Goal: Download file/media

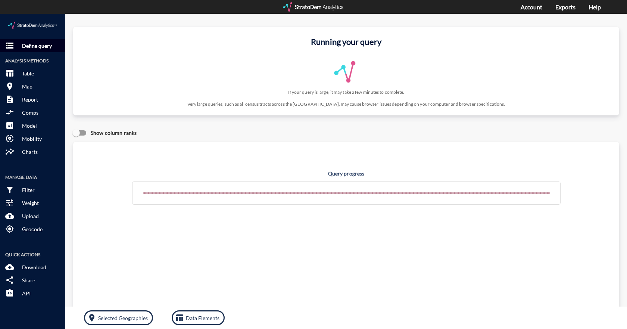
click button "storage Define query"
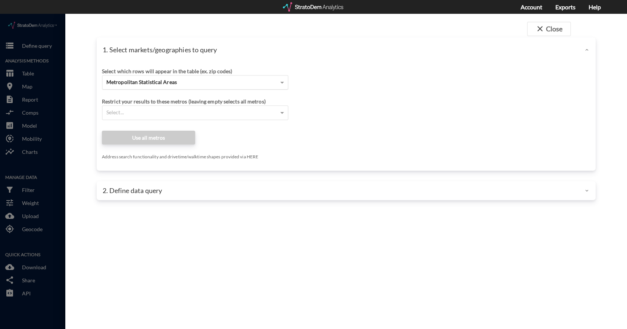
click div "Metropolitan Statistical Areas"
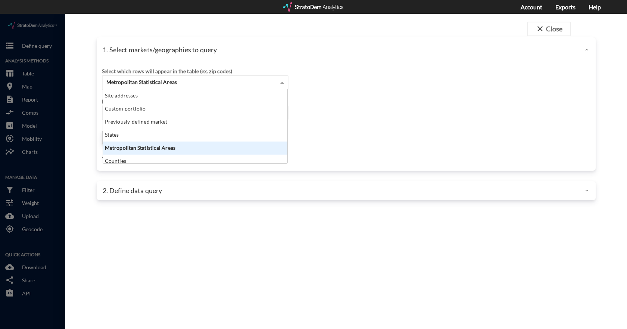
click div "Site addresses"
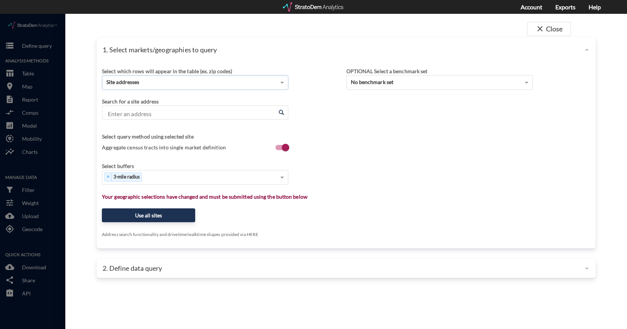
click div "Select which rows will appear in the table (ex. zip codes) Site addresses Selec…"
click input "Enter an address"
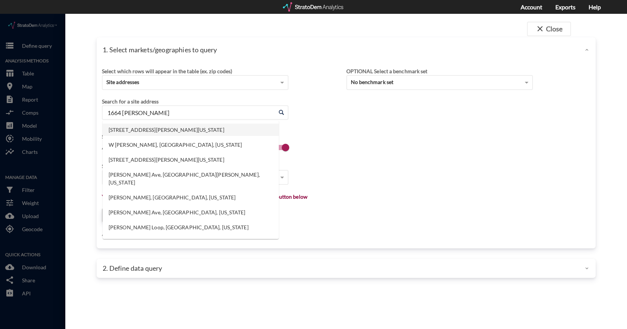
click li "1664 Debaun Ave, Chesapeake, Virginia"
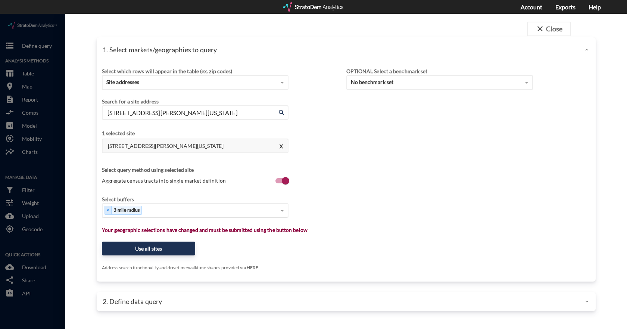
type input "1664 Debaun Ave, Chesapeake, Virginia"
click div "Select..."
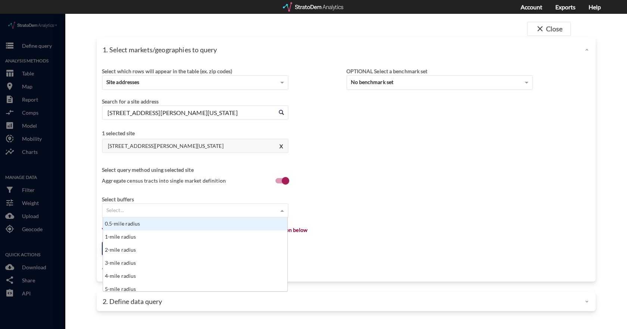
scroll to position [68, 180]
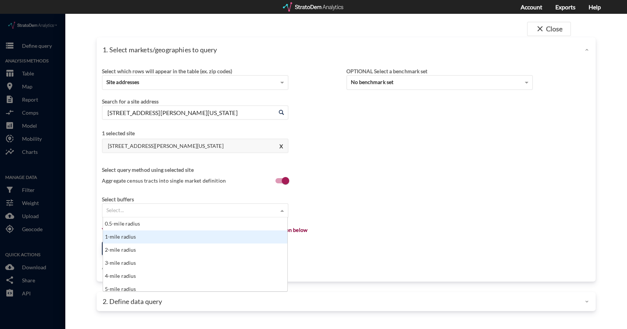
click div "1-mile radius"
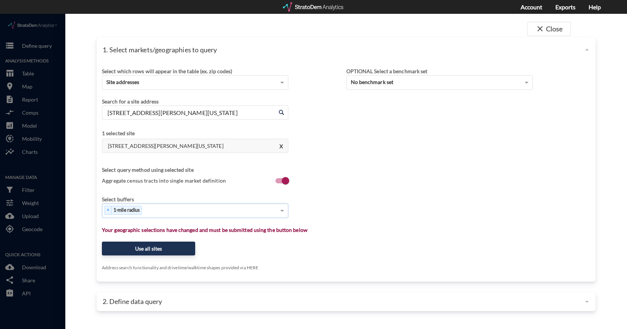
click div "× 1-mile radius"
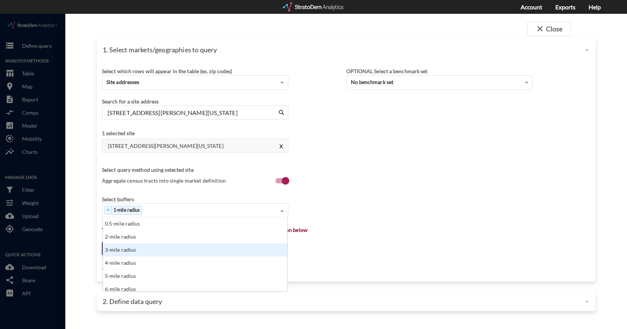
drag, startPoint x: 138, startPoint y: 238, endPoint x: 159, endPoint y: 212, distance: 33.9
click div "3-mile radius"
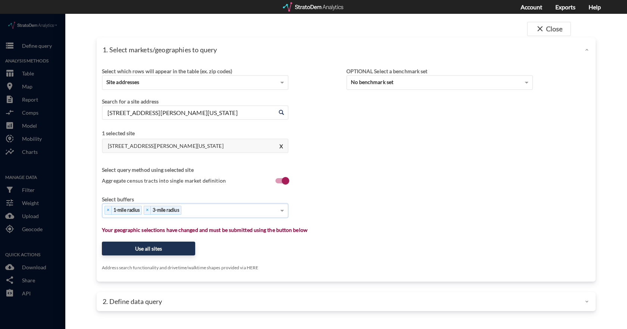
click div "× 1-mile radius × 3-mile radius"
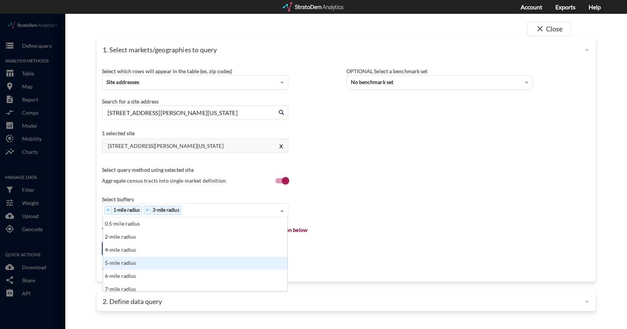
click div "5-mile radius"
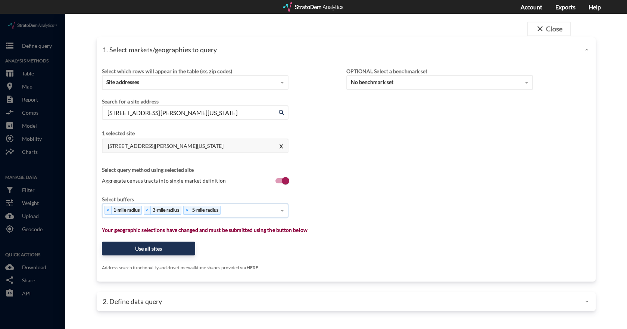
click div "× 1-mile radius × 3-mile radius × 5-mile radius"
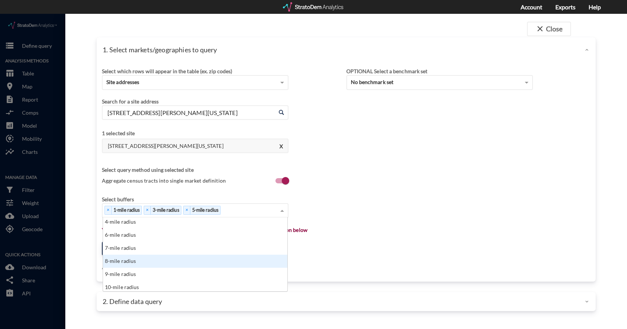
scroll to position [41, 0]
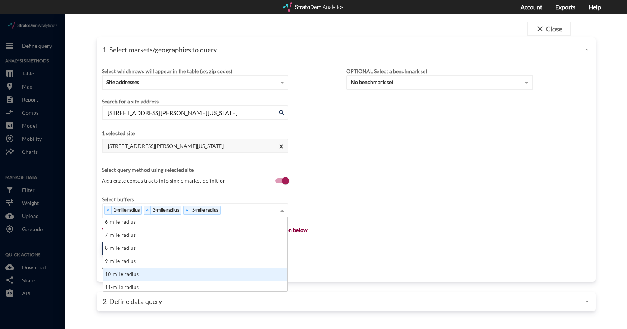
click div "10-mile radius"
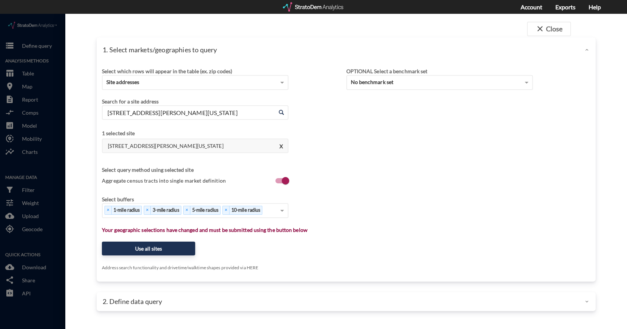
click div "Select which rows will appear in the table (ex. zip codes) Site addresses Selec…"
click button "Use all sites"
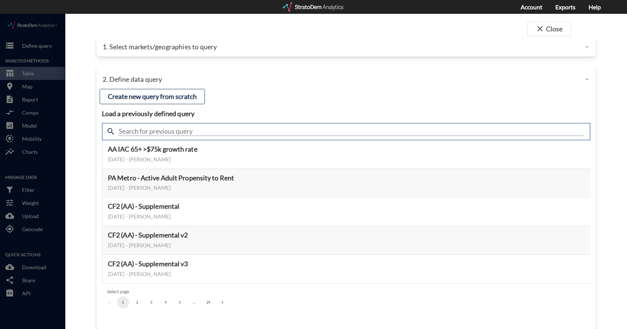
click input "text"
type input "housing demand"
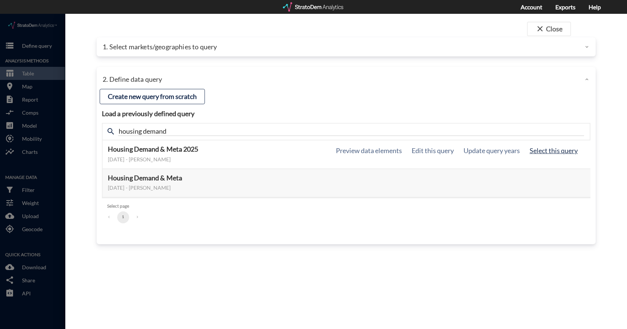
click button "Select this query"
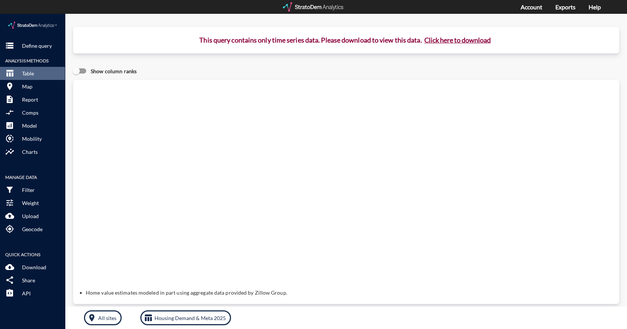
click button "Click here to download"
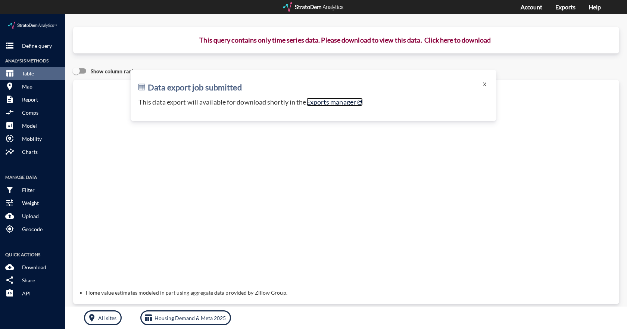
click link "Exports manager"
click p "Define query"
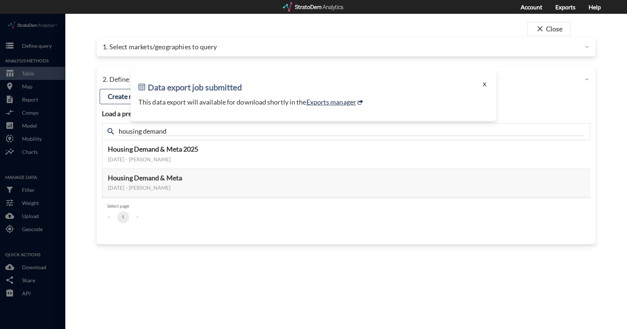
click button "X"
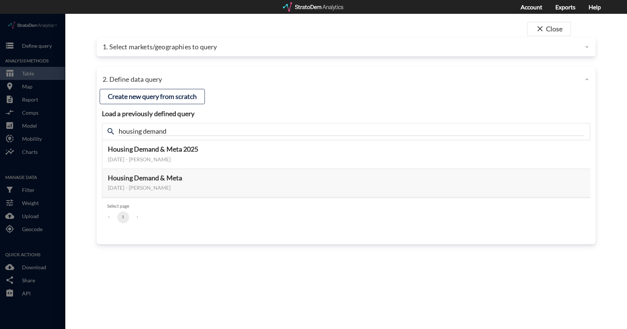
click div "2. Define data query"
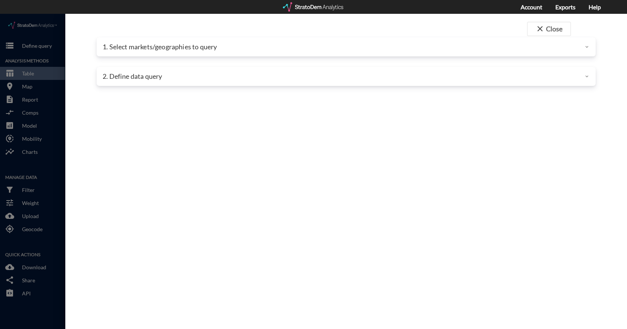
click div "2. Define data query"
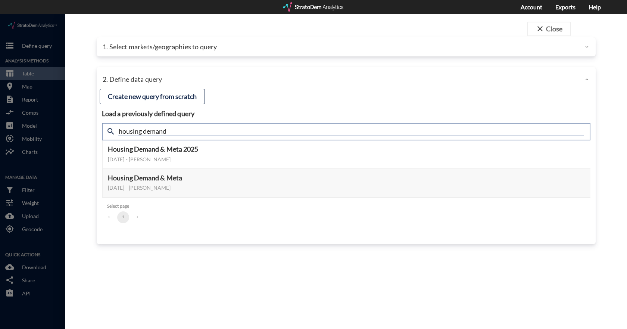
click input "housing demand"
type input "active adult"
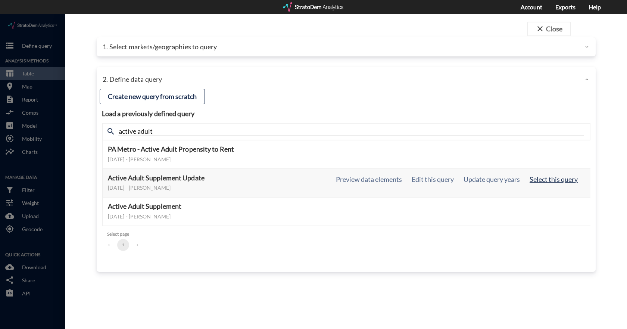
click button "Select this query"
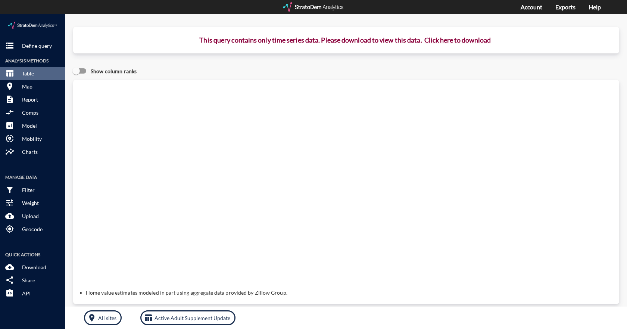
click button "Click here to download"
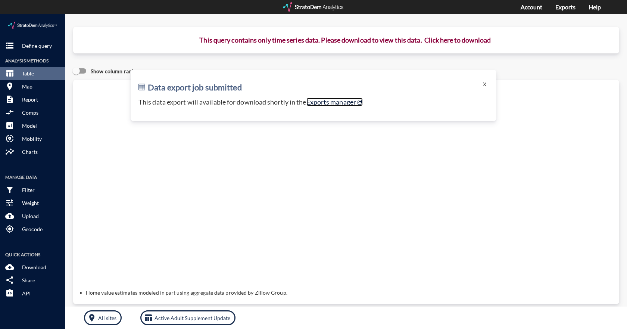
click link "Exports manager"
click button "storage Define query"
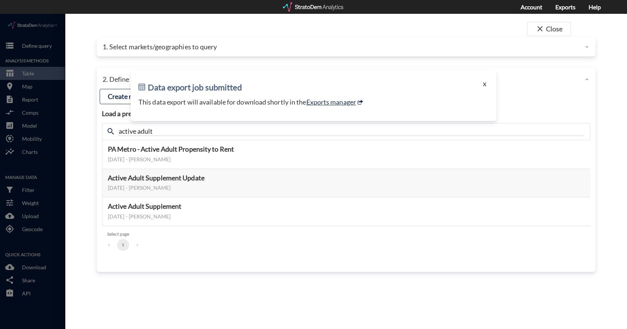
click button "X"
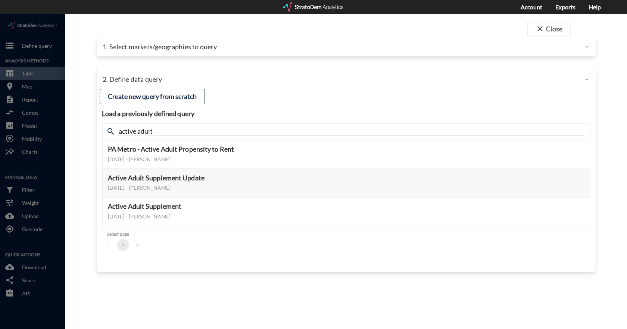
click p "1. Select markets/geographies to query"
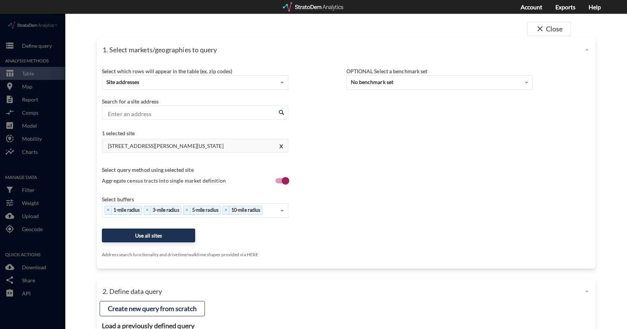
click input "Enter an address"
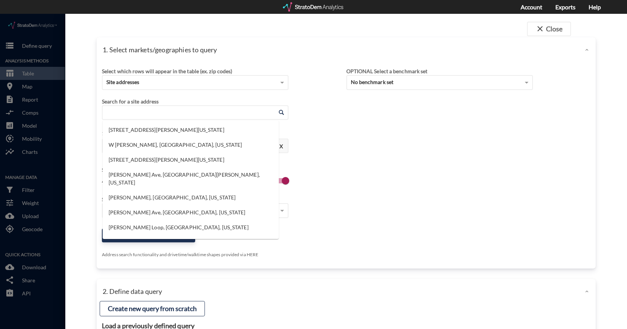
click div "Select which rows will appear in the table (ex. zip codes) Site addresses Selec…"
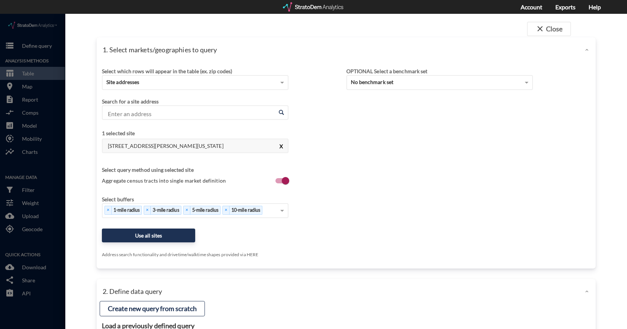
click button "X"
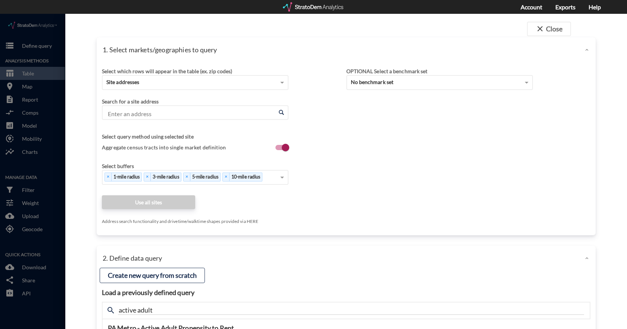
click div "Search for a site address Enter an address Enter an address"
click input "Enter an address"
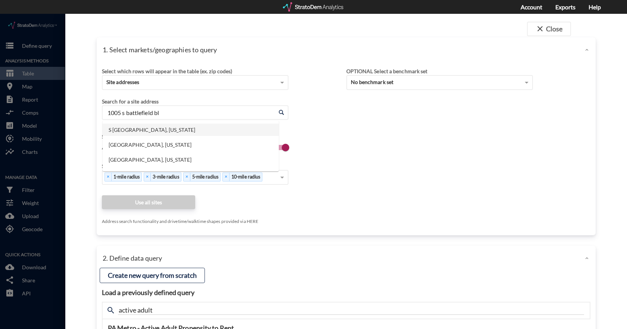
click li "S Battlefield Blvd, Chesapeake, Virginia"
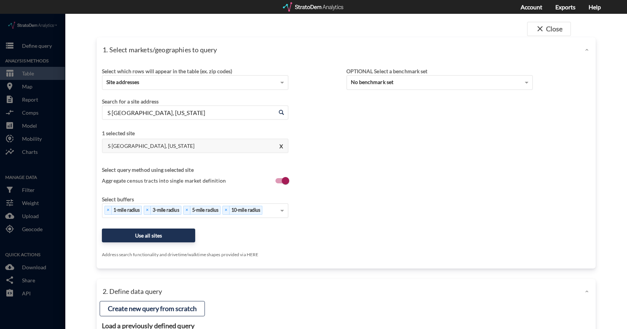
click input "S Battlefield Blvd, Chesapeake, Virginia"
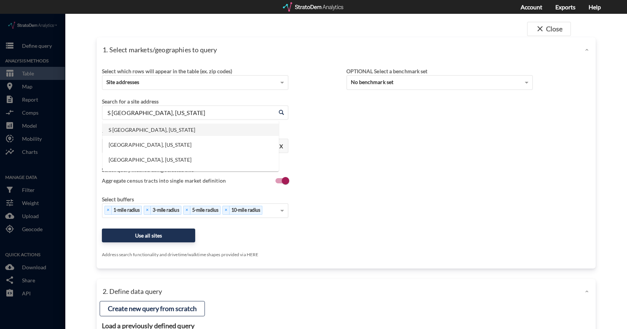
click input "S Battlefield Blvd, Chesapeake, Virginia"
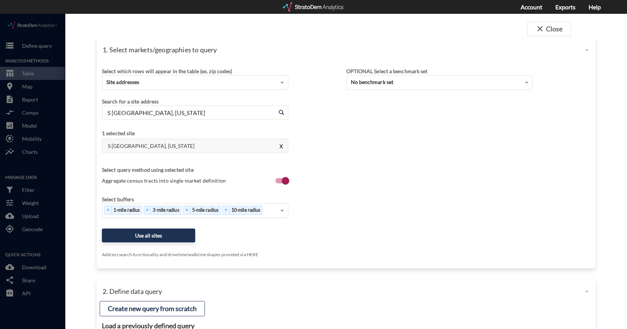
click input "S Battlefield Blvd, Chesapeake, Virginia"
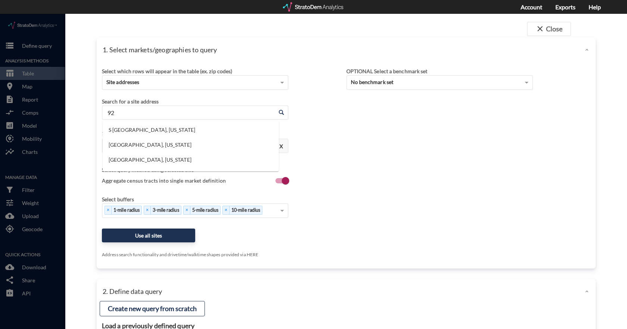
type input "9"
type input "S Battlefield Blvd, Chesapeake, Virginia"
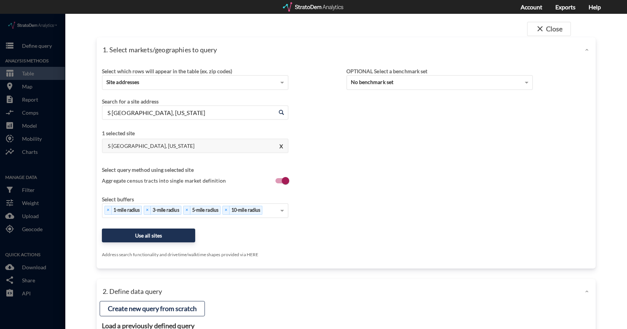
click input "S Battlefield Blvd, Chesapeake, Virginia"
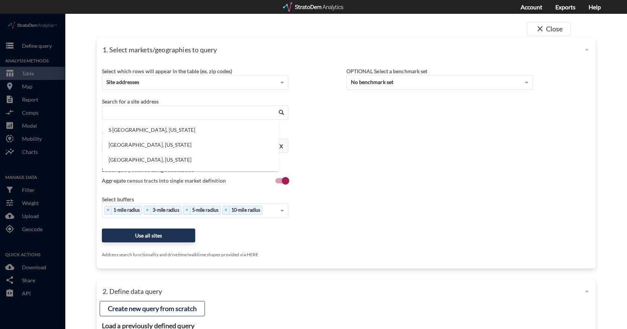
paste input "929 S Battlefield Blvd, Chesapeake, VA 23322"
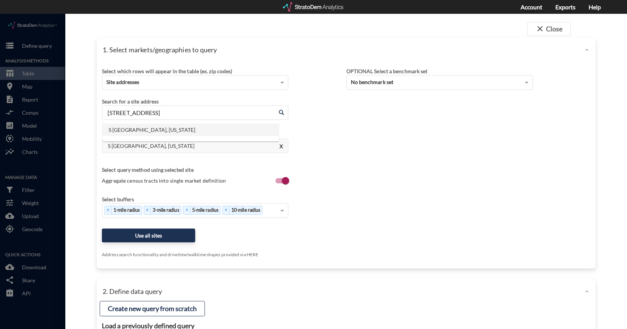
type input "S Battlefield Blvd, Chesapeake, Virginia"
click div "Select which rows will appear in the table (ex. zip codes) Site addresses Selec…"
click input "S Battlefield Blvd, Chesapeake, Virginia"
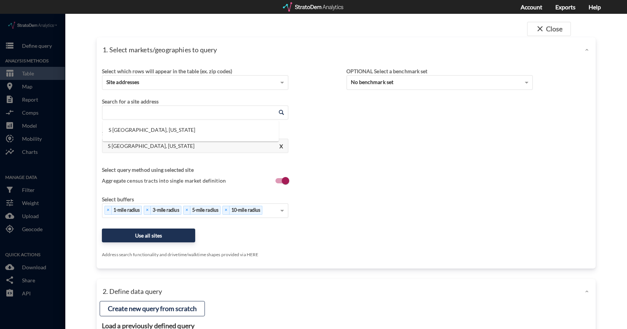
paste input "249 Hanbury Rd E, Chesapeake, VA 23322"
click li "249 Hanbury Rd E, Chesapeake, Virginia"
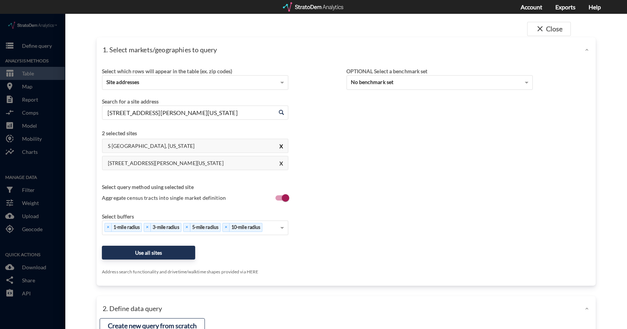
type input "249 Hanbury Rd E, Chesapeake, Virginia"
click button "X"
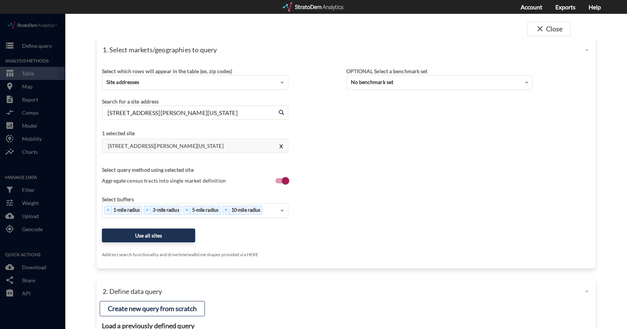
click div "Select which rows will appear in the table (ex. zip codes) Site addresses Selec…"
click button "Use all sites"
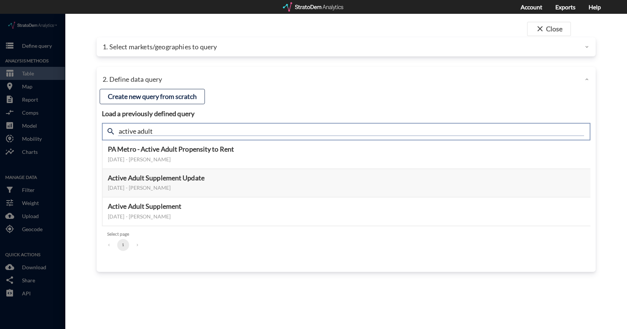
click input "active adult"
type input "housing demand"
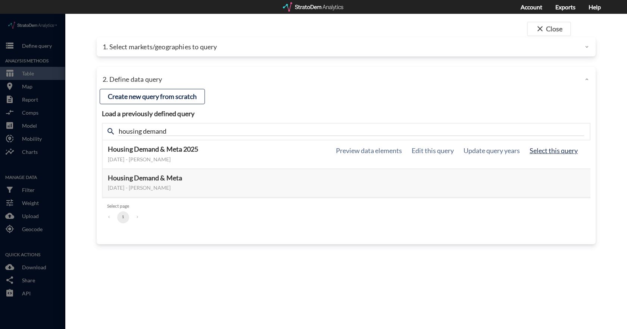
click button "Select this query"
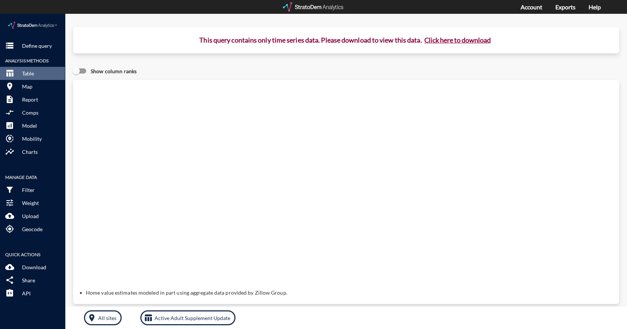
drag, startPoint x: 462, startPoint y: 28, endPoint x: 464, endPoint y: 35, distance: 7.3
click button "Click here to download"
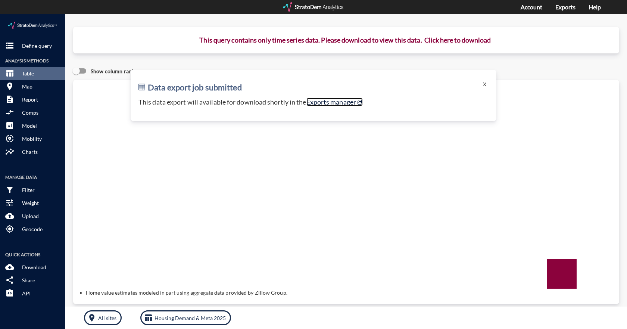
click link "Exports manager"
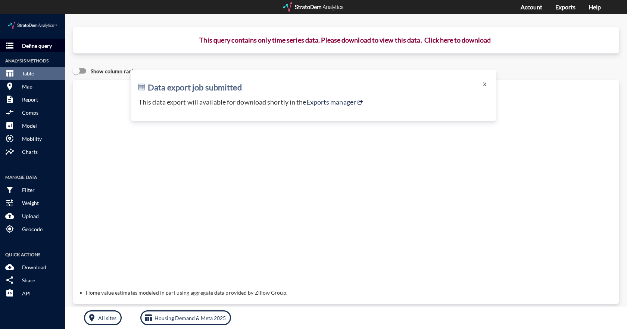
click p "Define query"
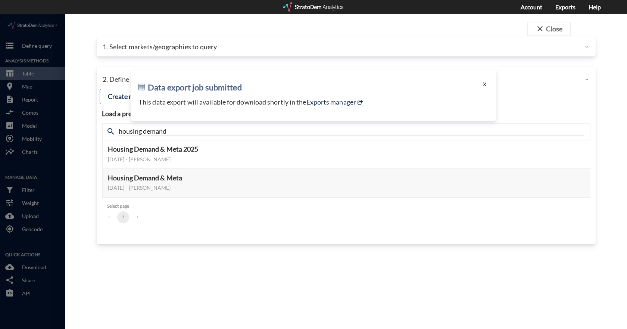
click button "X"
click input "housing demand"
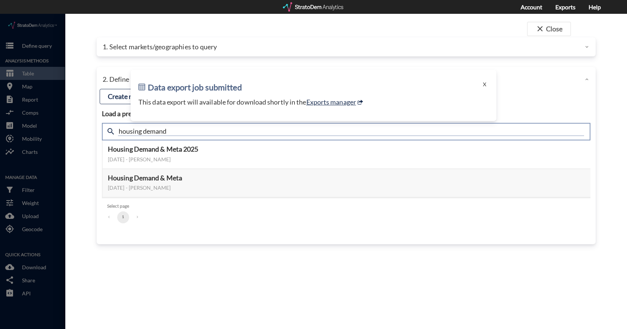
click input "housing demand"
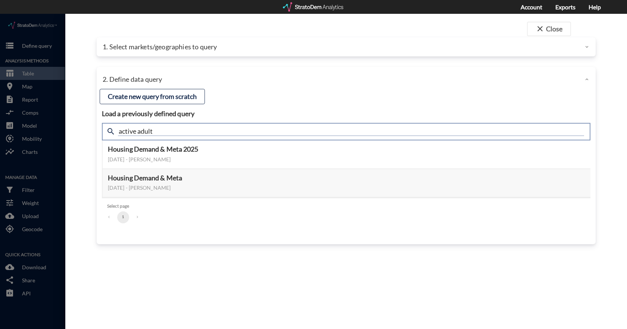
type input "active adult"
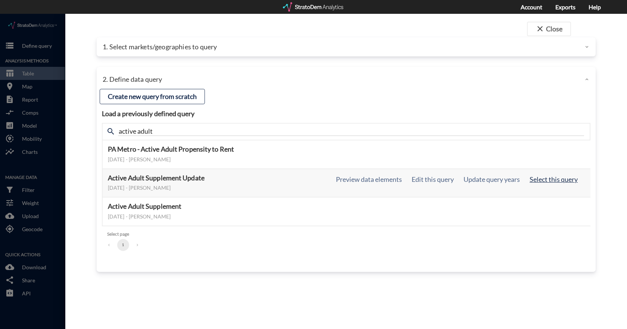
click button "Select this query"
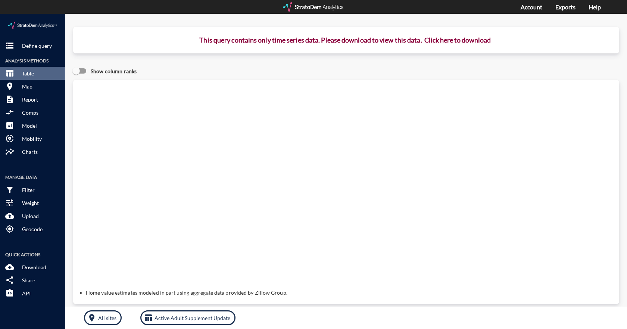
click button "Click here to download"
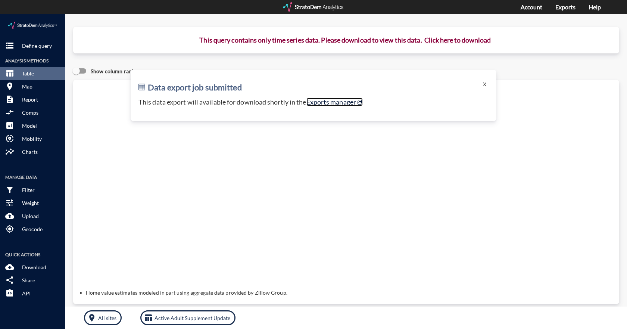
click link "Exports manager"
click button "X"
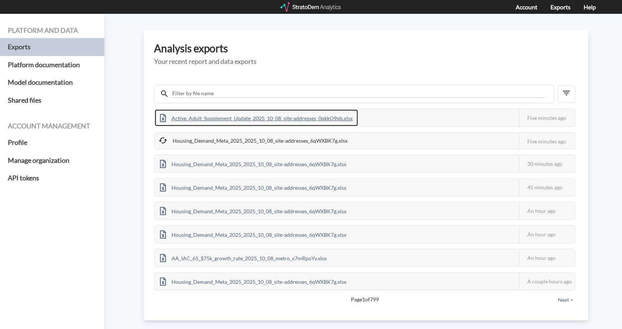
click at [244, 120] on div "Active_Adult_Supplement_Update_2025_10_08_site-addresses_0qkkO9qb.xlsx" at bounding box center [256, 117] width 203 height 17
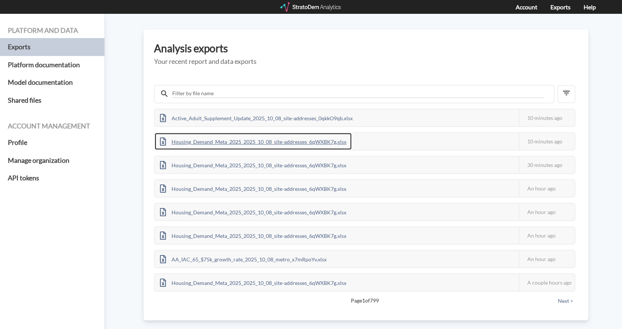
click at [218, 144] on div "Housing_Demand_Meta_2025_2025_10_08_site-addresses_6qWXBK7g.xlsx" at bounding box center [253, 141] width 197 height 17
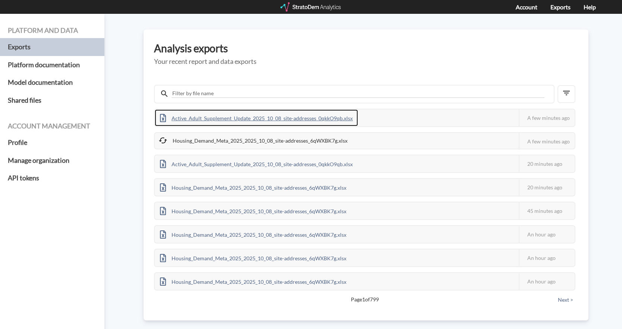
click at [239, 119] on div "Active_Adult_Supplement_Update_2025_10_08_site-addresses_0qkkO9qb.xlsx" at bounding box center [256, 117] width 203 height 17
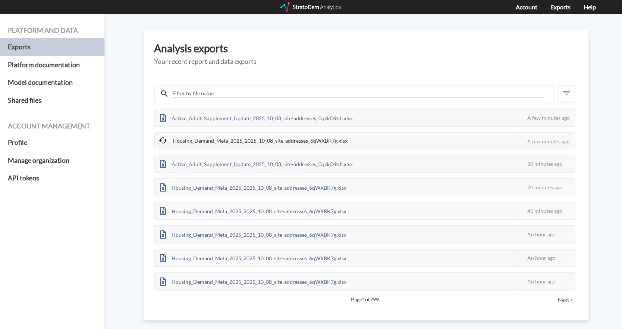
click at [331, 72] on div "Active_Adult_Supplement_Update_2025_10_08_site-addresses_0qkkO9qb.xlsx This job…" at bounding box center [366, 188] width 424 height 238
click at [280, 79] on div "Active_Adult_Supplement_Update_2025_10_08_site-addresses_0qkkO9qb.xlsx This job…" at bounding box center [366, 188] width 424 height 238
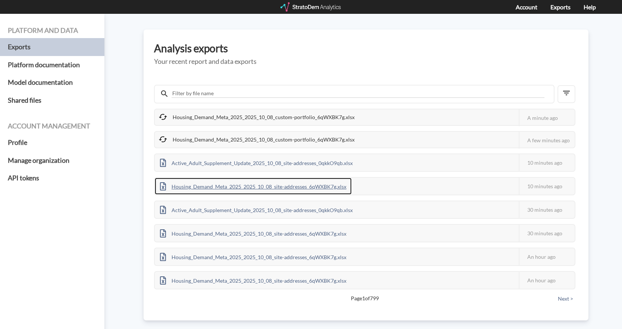
click at [206, 188] on div "Housing_Demand_Meta_2025_2025_10_08_site-addresses_6qWXBK7g.xlsx" at bounding box center [253, 186] width 197 height 17
